Goal: Task Accomplishment & Management: Use online tool/utility

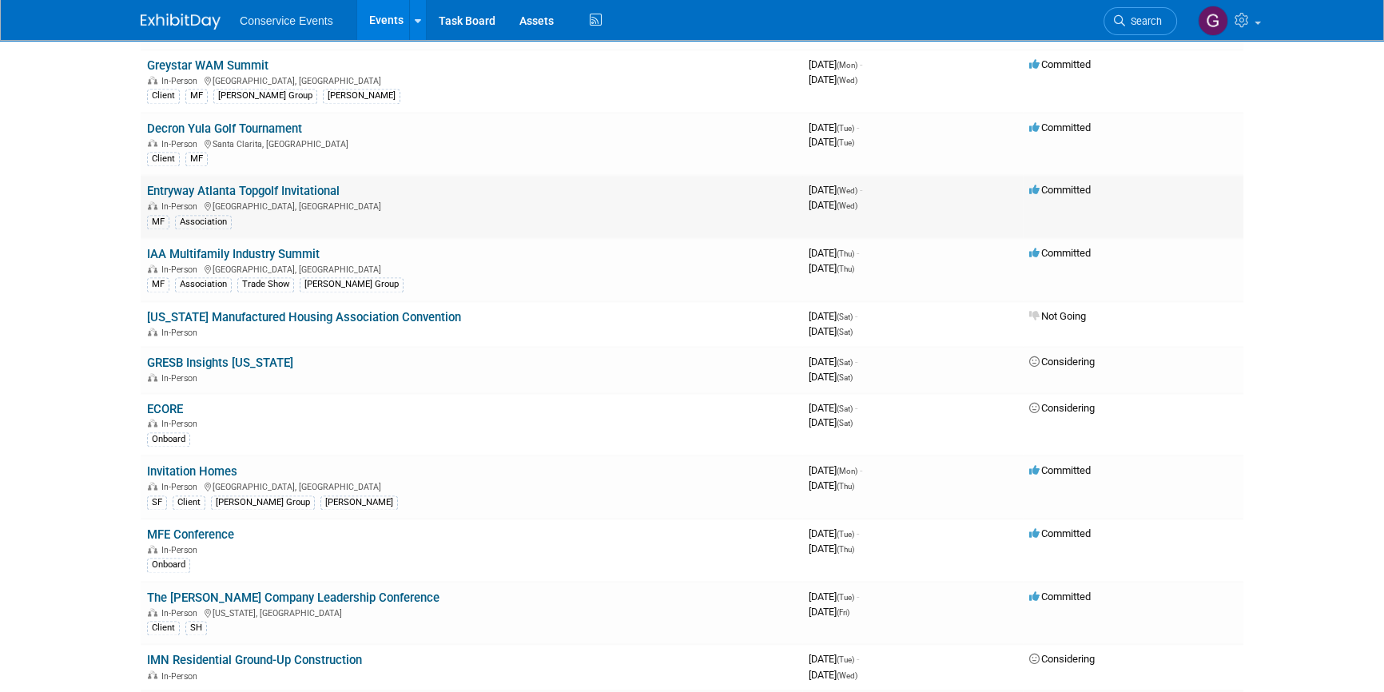
scroll to position [3197, 0]
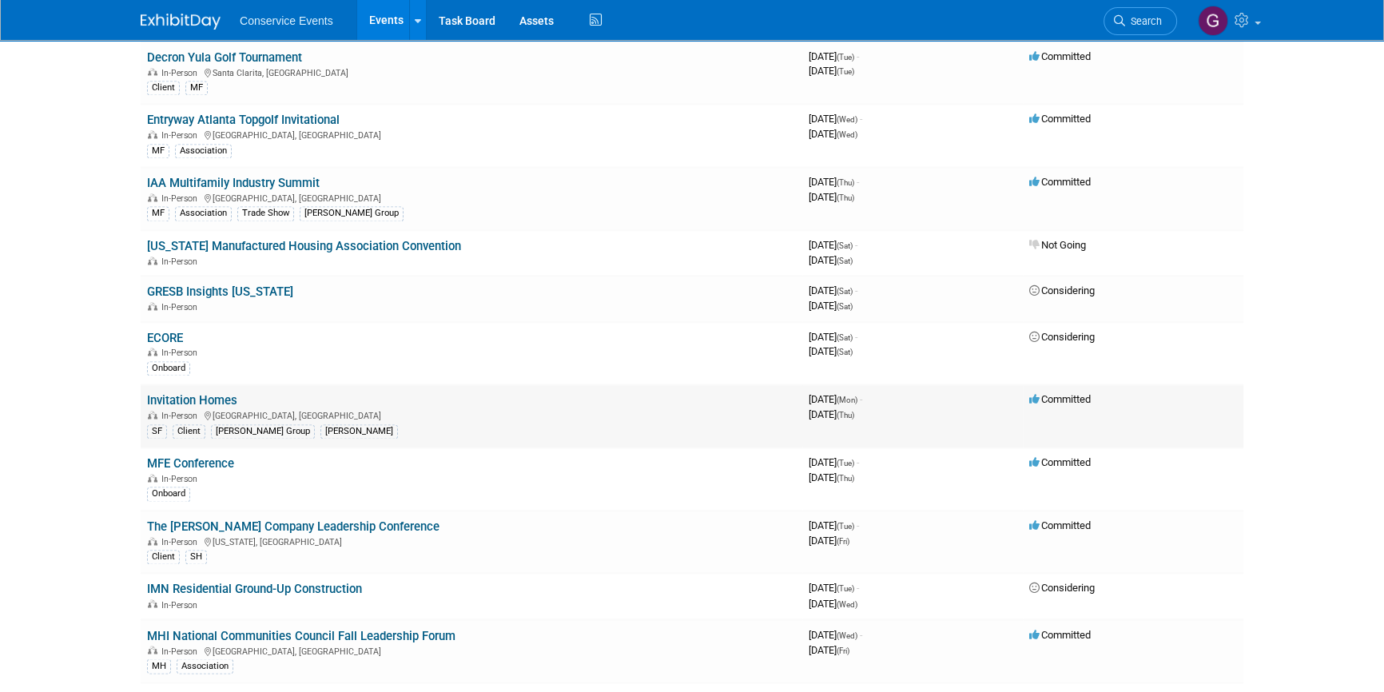
click at [228, 393] on link "Invitation Homes" at bounding box center [192, 400] width 90 height 14
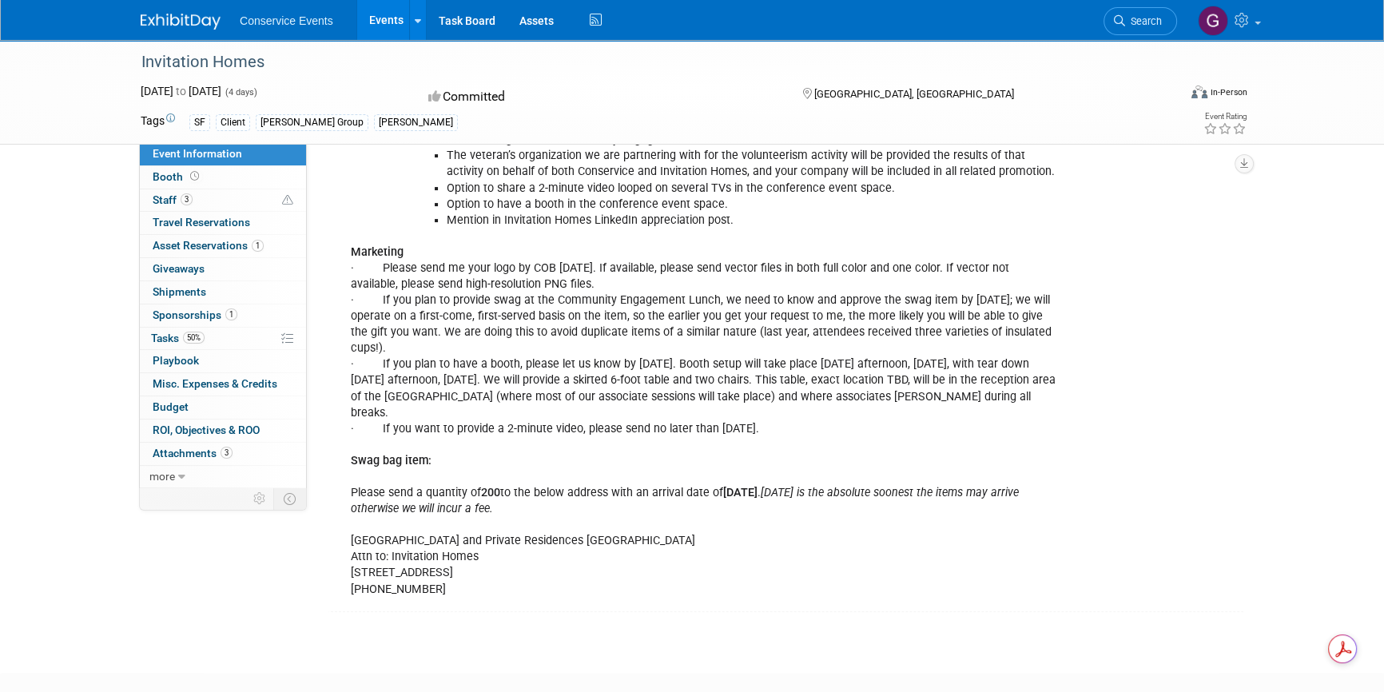
scroll to position [581, 0]
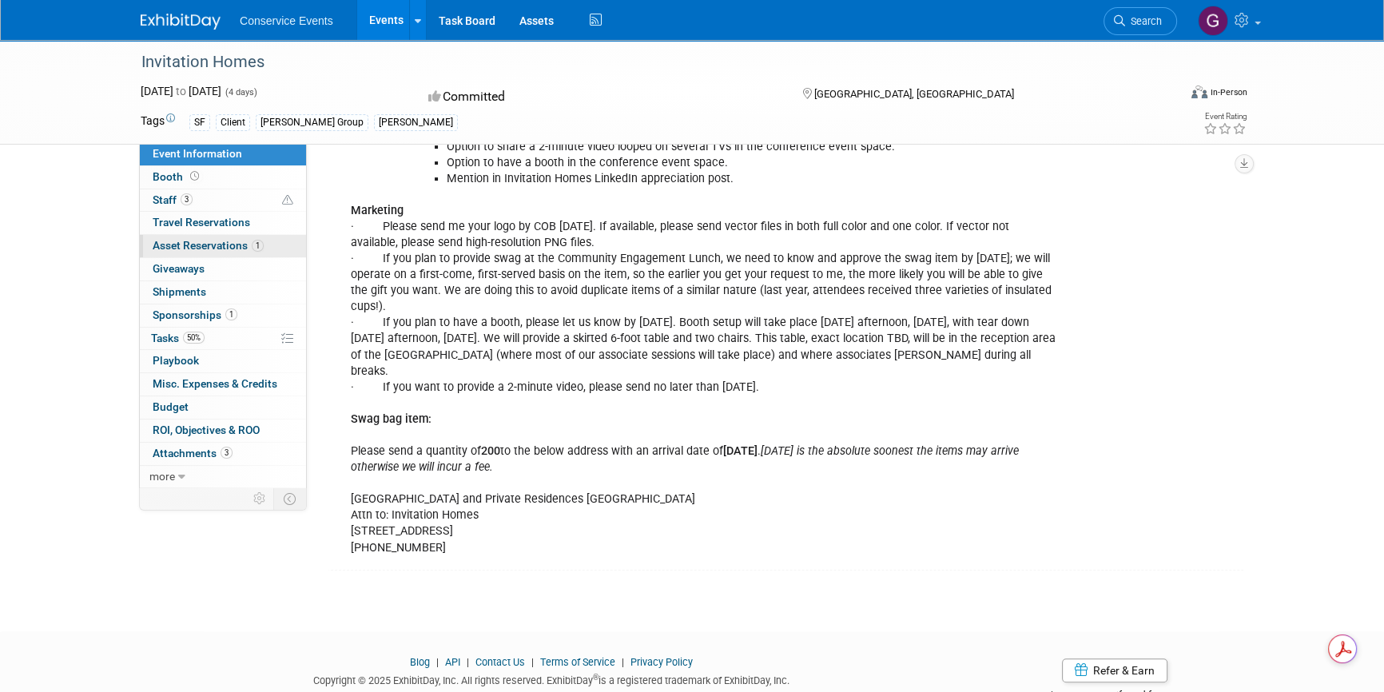
click at [196, 245] on span "Asset Reservations 1" at bounding box center [208, 245] width 111 height 13
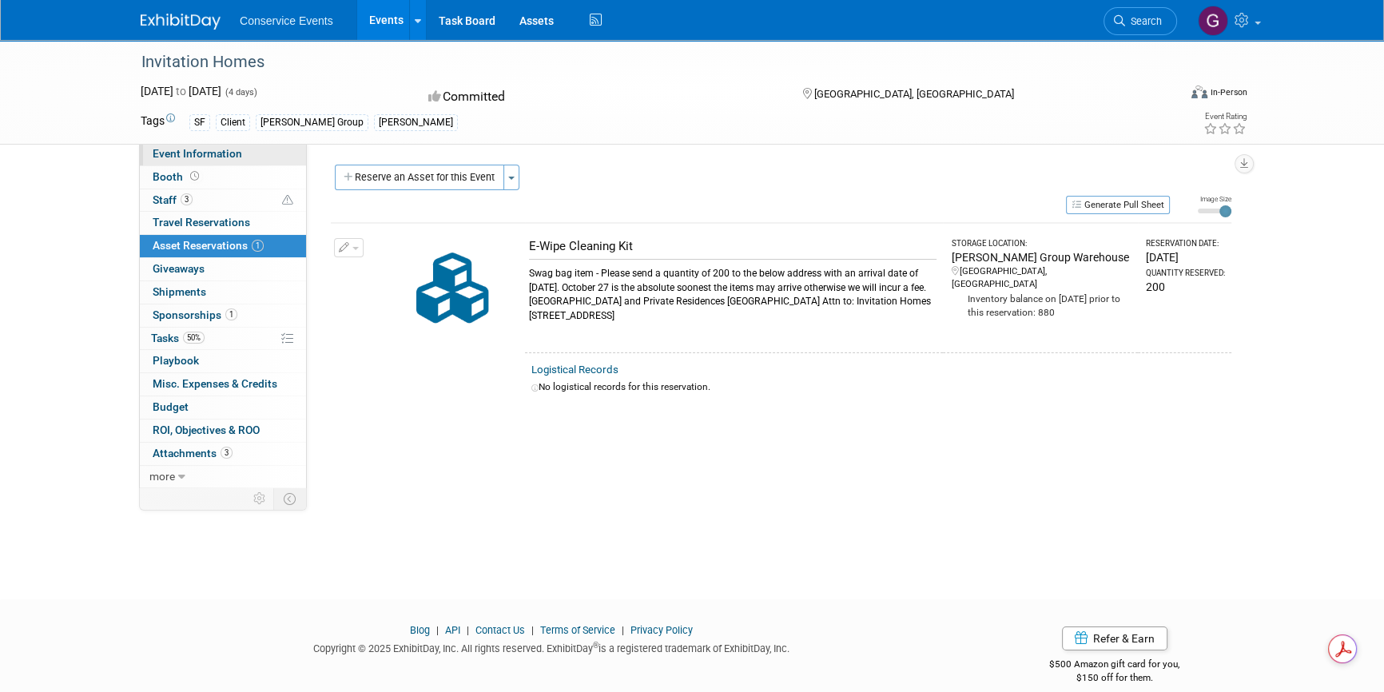
click at [199, 155] on span "Event Information" at bounding box center [198, 153] width 90 height 13
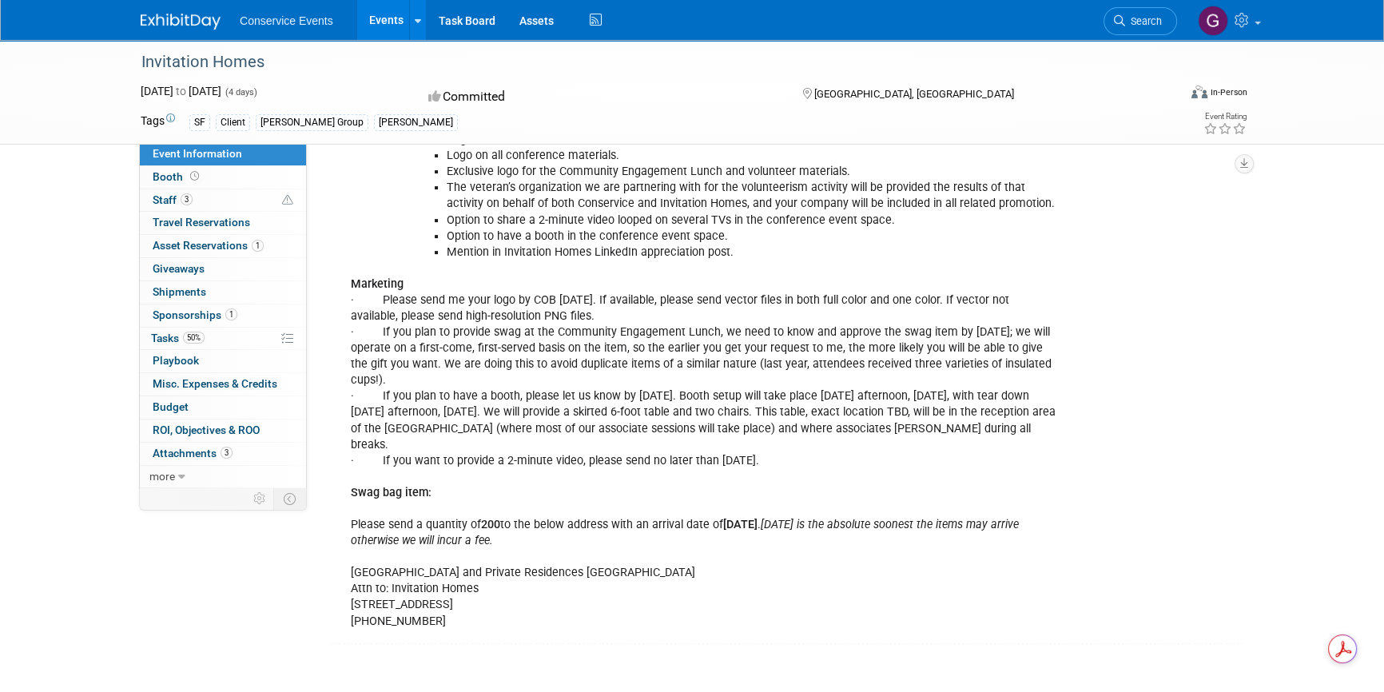
scroll to position [508, 0]
click at [212, 248] on span "Asset Reservations 1" at bounding box center [208, 245] width 111 height 13
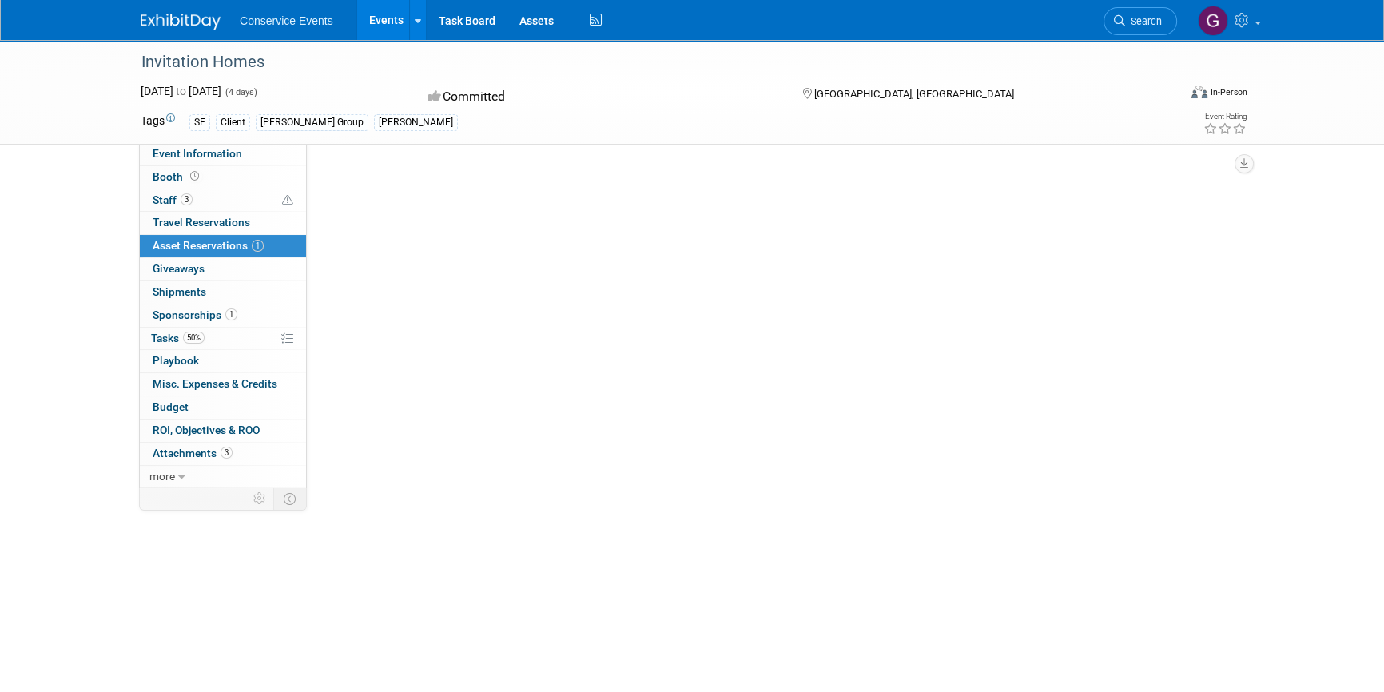
scroll to position [0, 0]
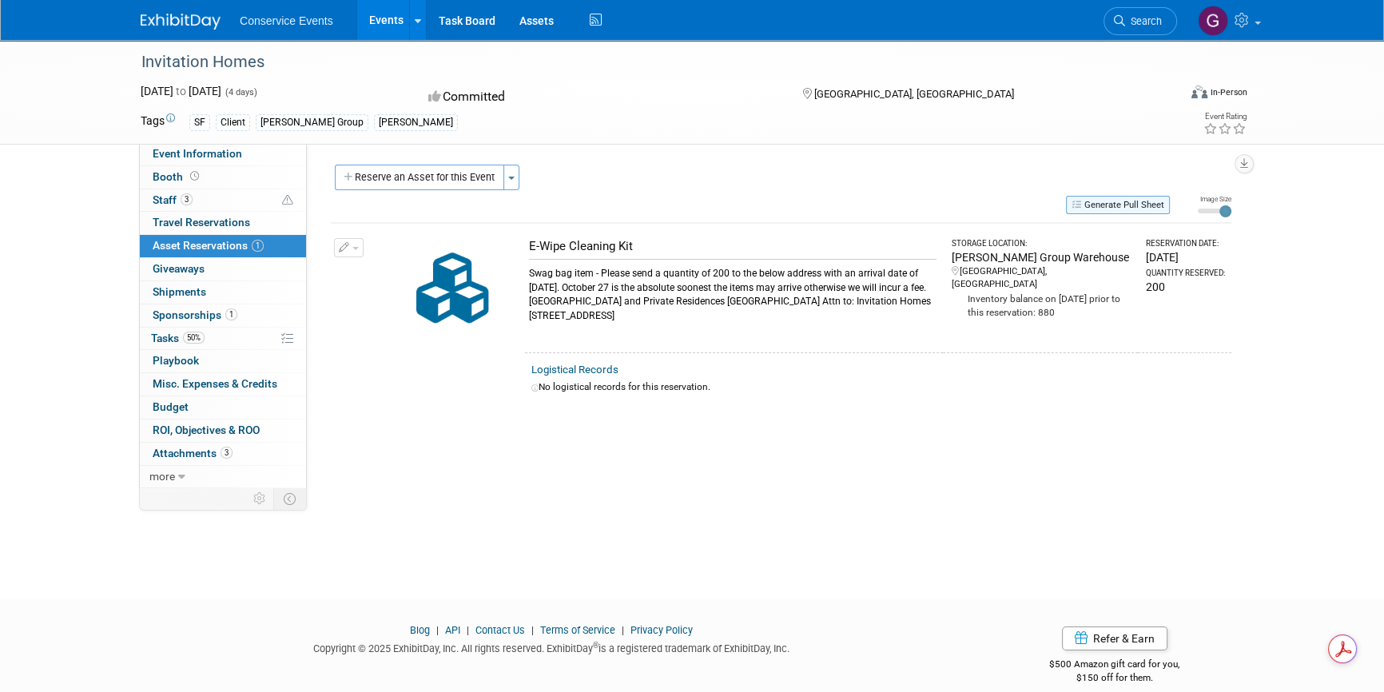
click at [1101, 208] on button "Generate Pull Sheet" at bounding box center [1118, 205] width 104 height 18
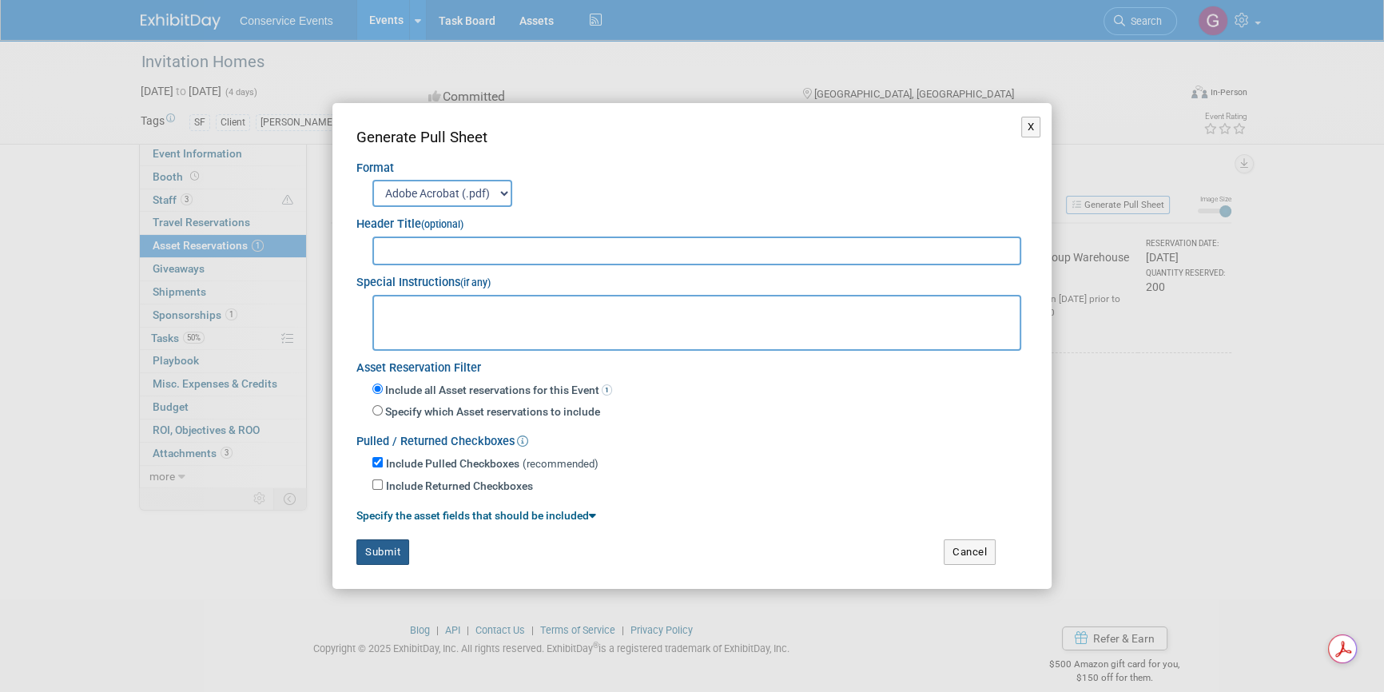
click at [395, 548] on button "Submit" at bounding box center [383, 553] width 53 height 26
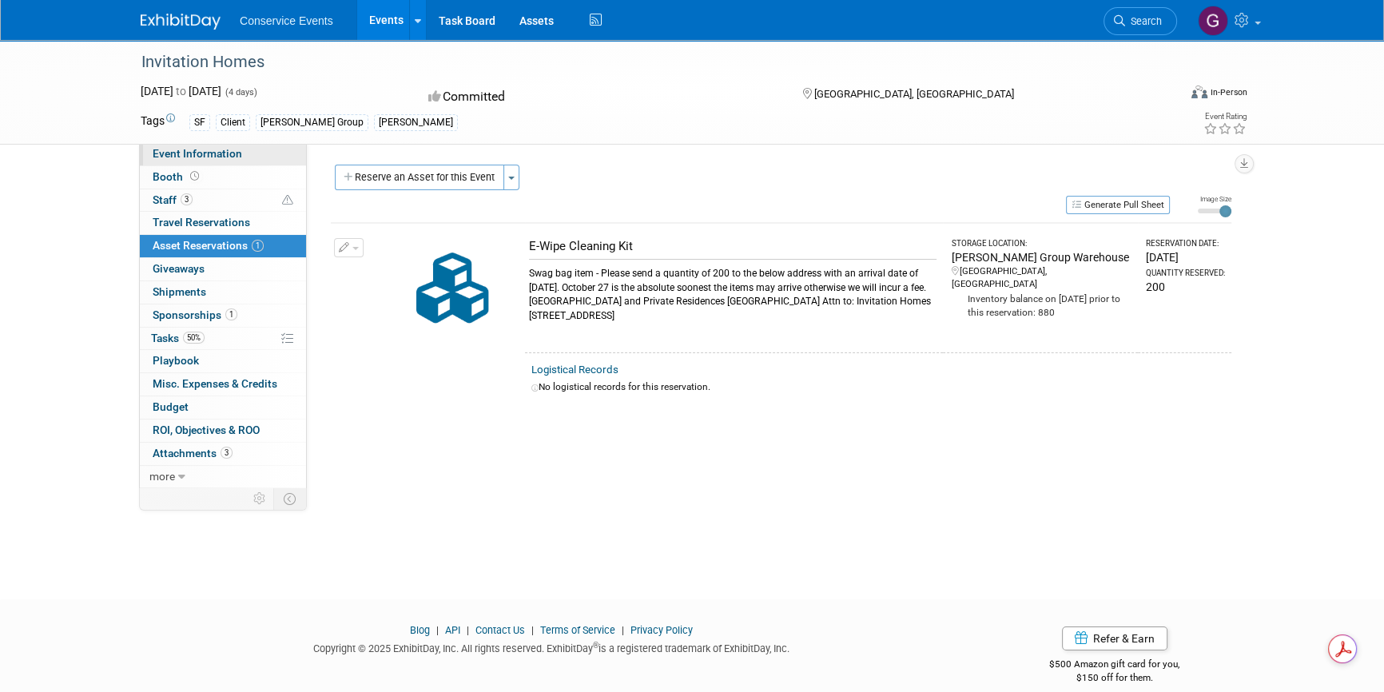
click at [194, 156] on span "Event Information" at bounding box center [198, 153] width 90 height 13
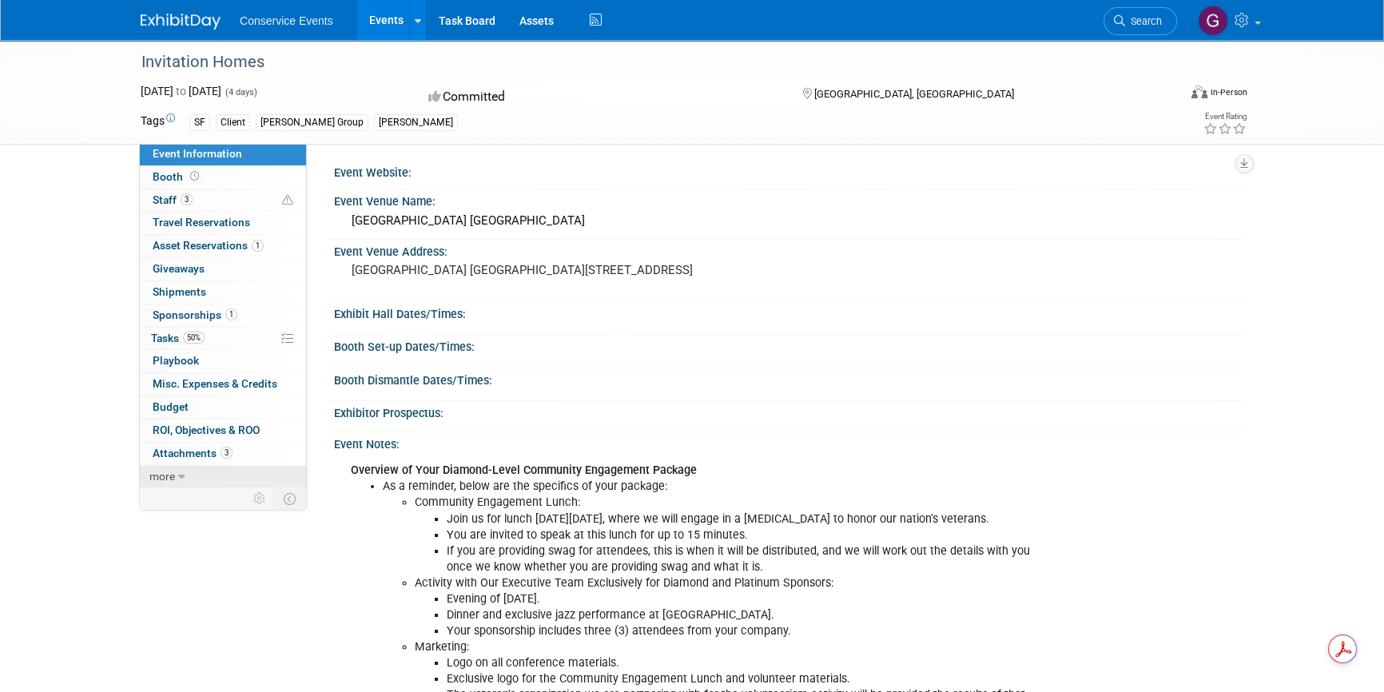
click at [172, 470] on span "more" at bounding box center [162, 476] width 26 height 13
click at [175, 452] on span "Attachments 3" at bounding box center [193, 453] width 80 height 13
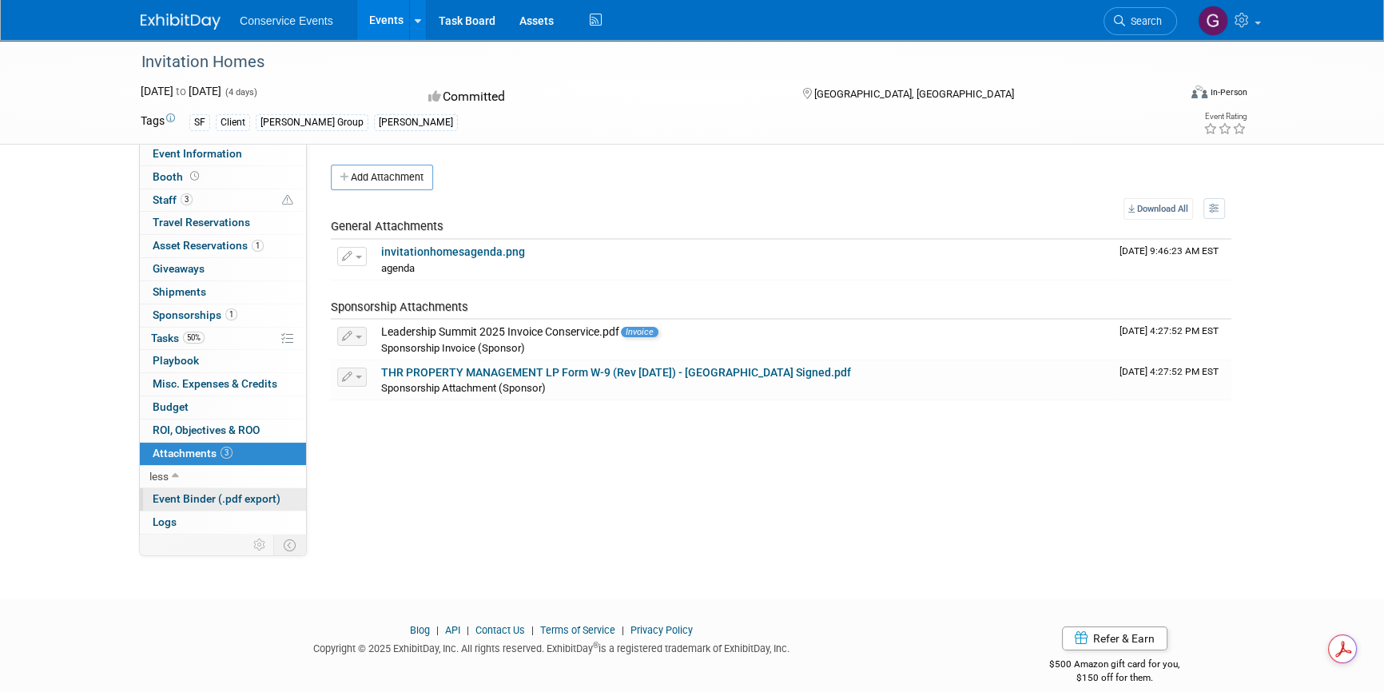
click at [168, 500] on span "Event Binder (.pdf export)" at bounding box center [217, 498] width 128 height 13
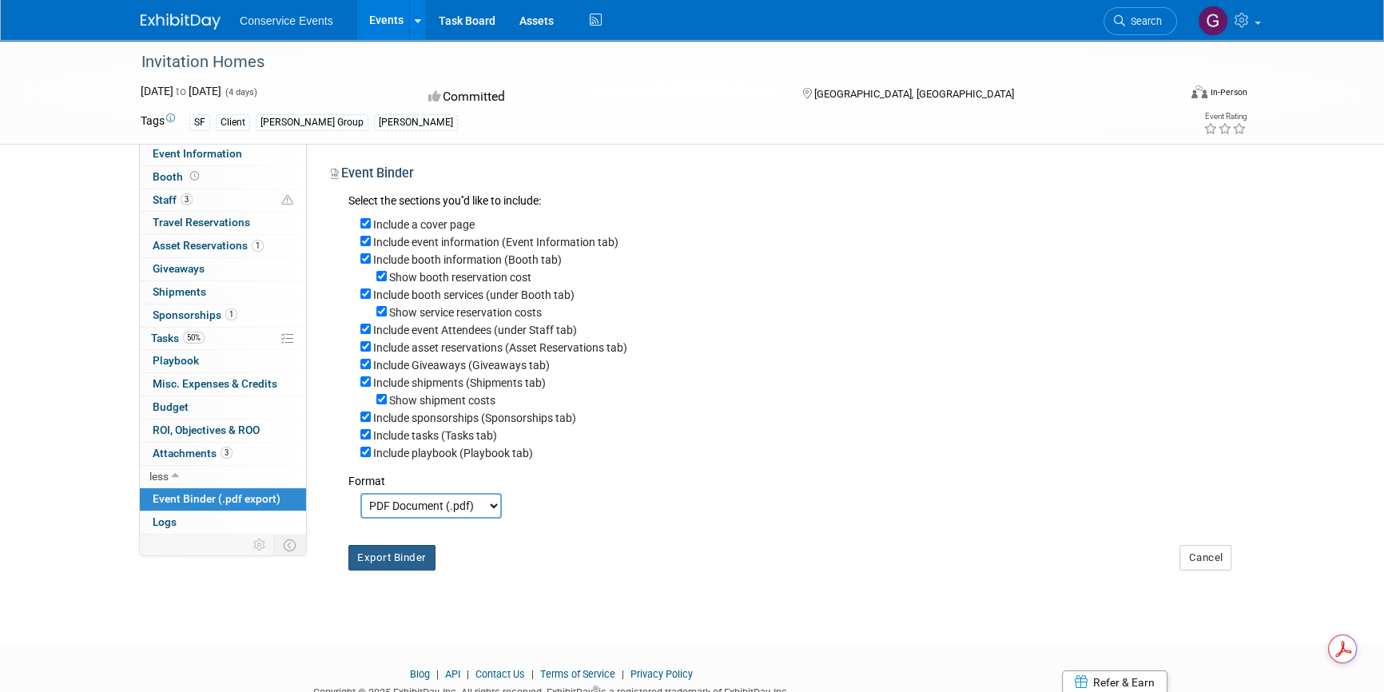
click at [376, 568] on button "Export Binder" at bounding box center [392, 558] width 87 height 26
